Goal: Task Accomplishment & Management: Use online tool/utility

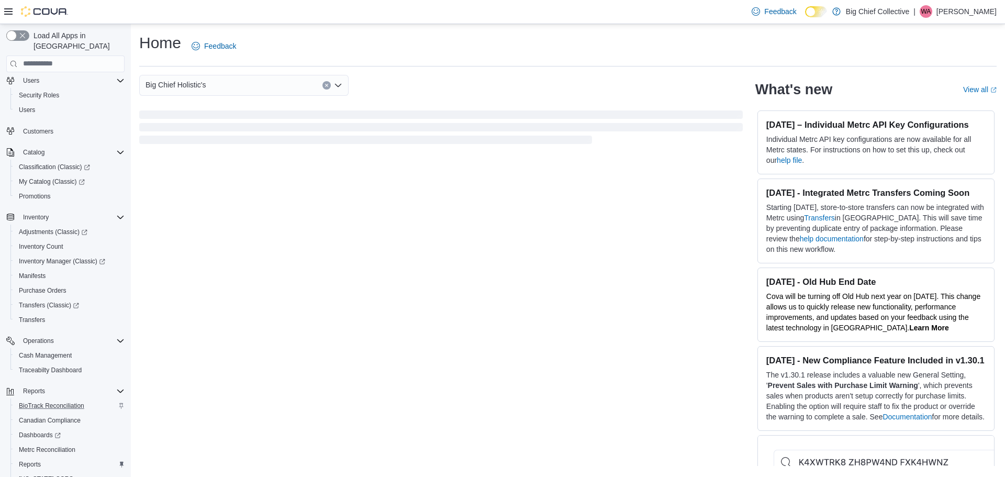
scroll to position [78, 0]
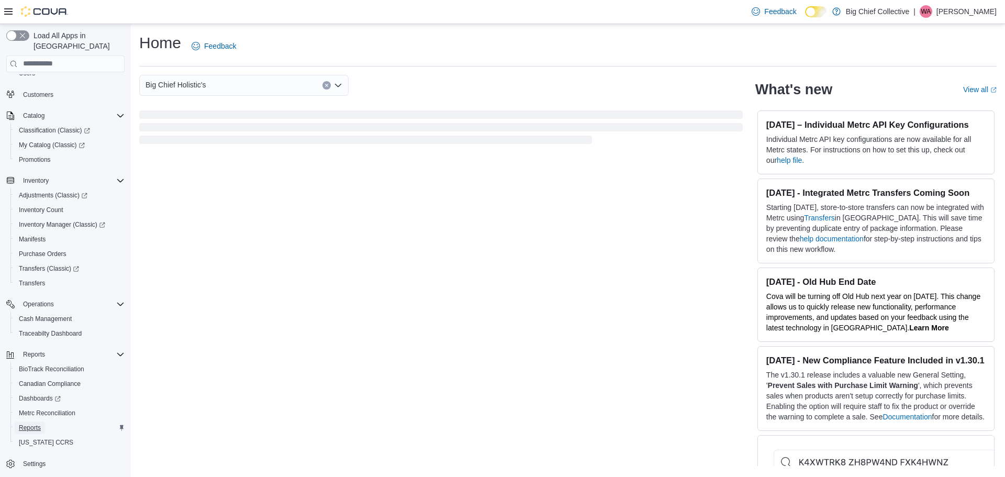
click at [31, 424] on span "Reports" at bounding box center [30, 428] width 22 height 8
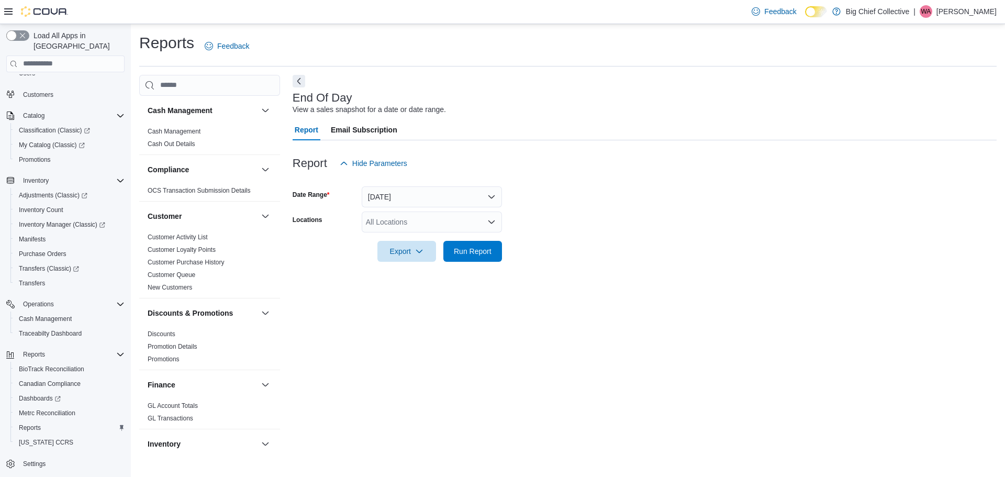
click at [488, 221] on icon "Open list of options" at bounding box center [491, 221] width 6 height 3
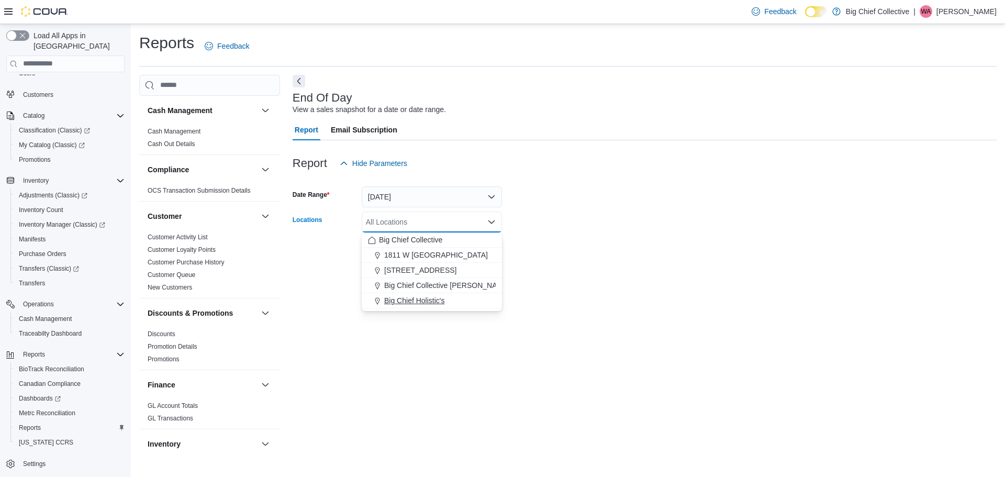
click at [397, 294] on button "Big Chief Holistic's" at bounding box center [432, 300] width 140 height 15
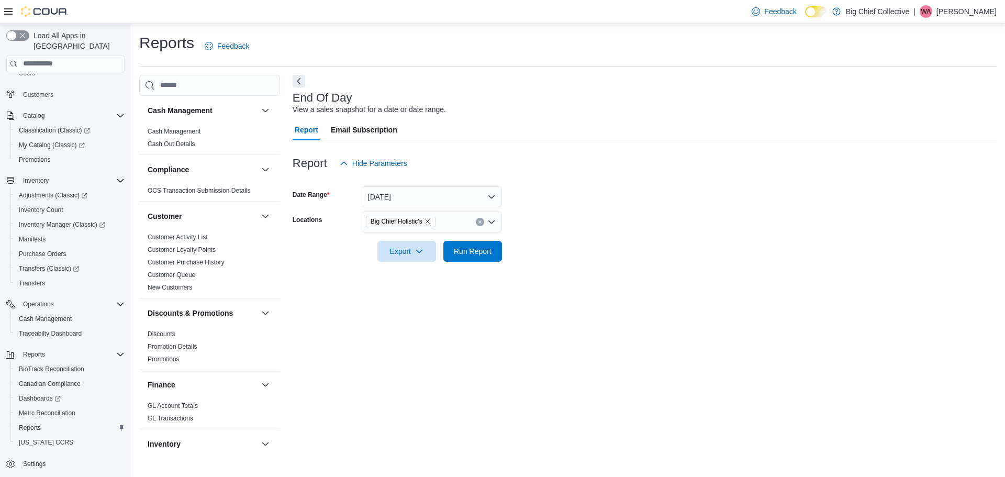
click at [479, 343] on div "End Of Day View a sales snapshot for a date or date range. Report Email Subscri…" at bounding box center [645, 264] width 704 height 378
click at [410, 243] on span "Export" at bounding box center [407, 250] width 46 height 21
click at [402, 293] on span "Export to Pdf" at bounding box center [408, 293] width 47 height 8
